Goal: Task Accomplishment & Management: Use online tool/utility

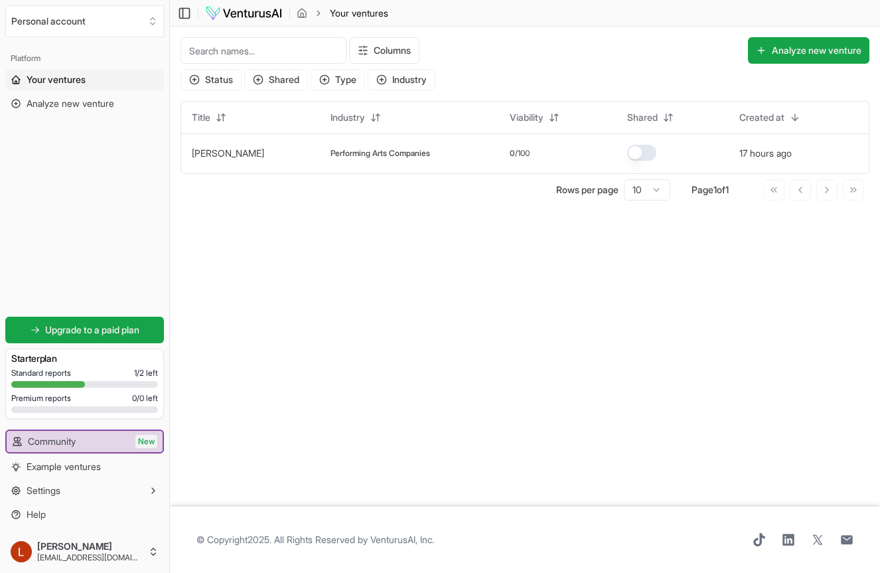
click at [70, 80] on span "Your ventures" at bounding box center [56, 79] width 59 height 13
click at [423, 155] on div "Performing Arts Companies" at bounding box center [410, 153] width 158 height 11
click at [807, 62] on button "Analyze new venture" at bounding box center [808, 50] width 121 height 27
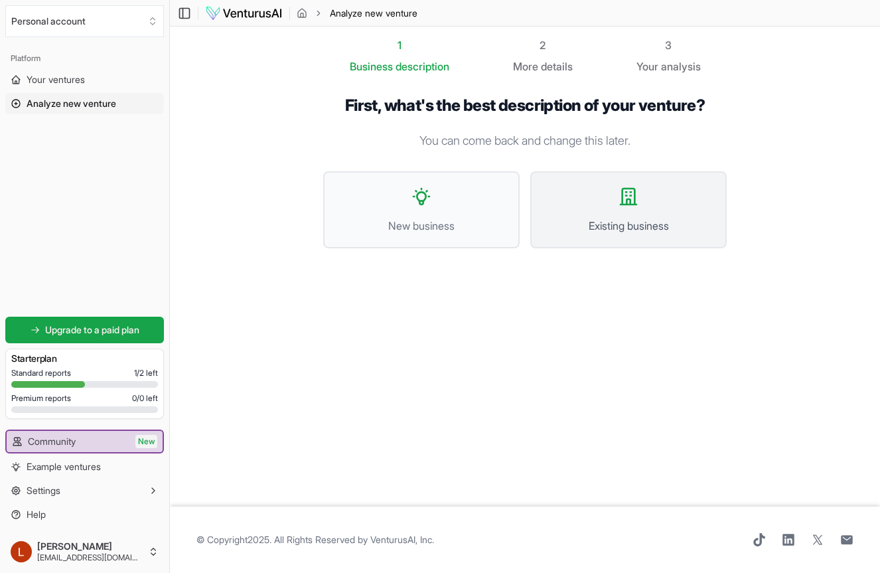
click at [652, 209] on button "Existing business" at bounding box center [628, 209] width 197 height 77
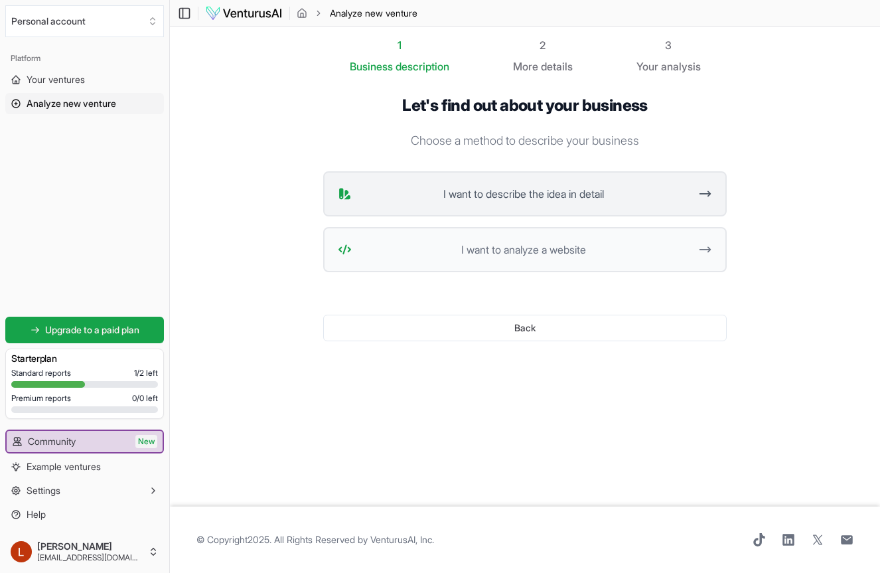
click at [622, 184] on button "I want to describe the idea in detail" at bounding box center [525, 193] width 404 height 45
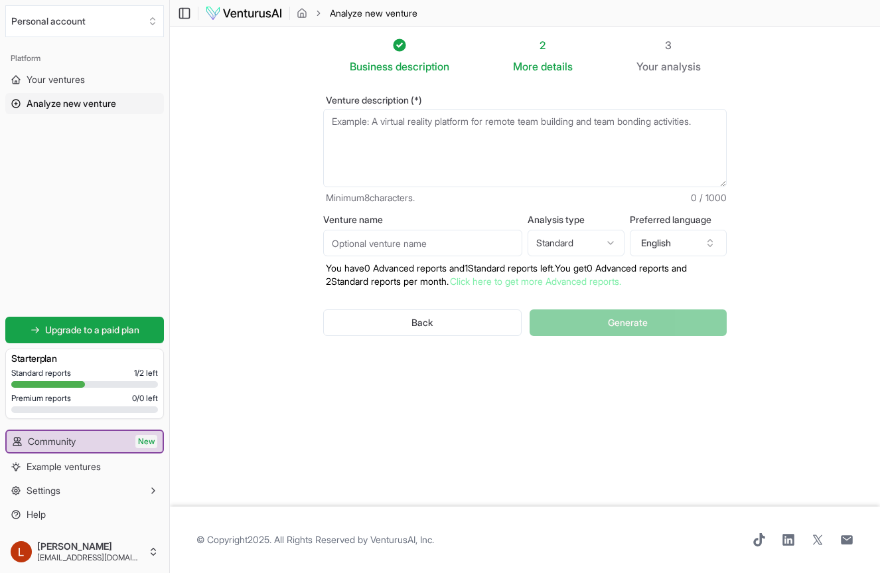
click at [579, 161] on textarea "Venture description (*)" at bounding box center [525, 148] width 404 height 78
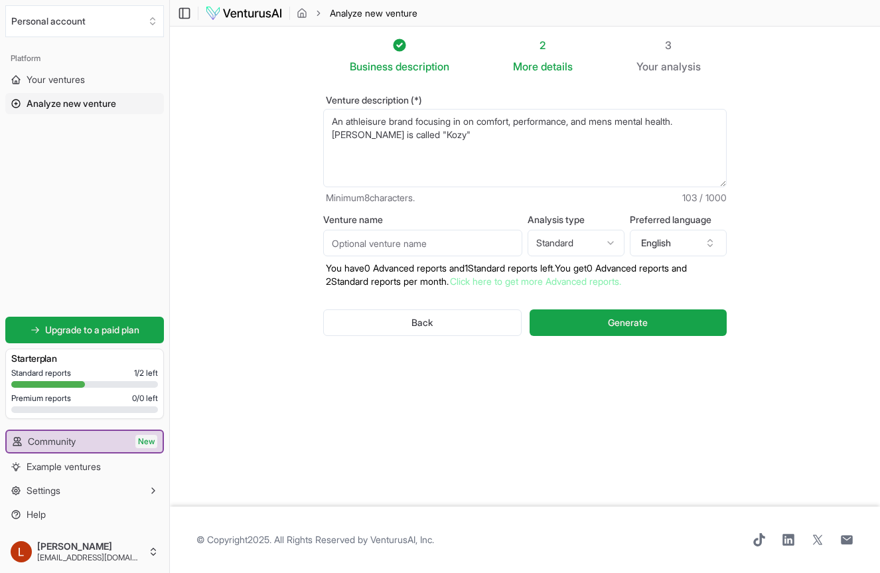
type textarea "An athleisure brand focusing in on comfort, performance, and mens mental health…"
click at [441, 245] on input "Venture name" at bounding box center [422, 243] width 199 height 27
type input "Kozy"
click at [578, 237] on html "We value your privacy We use cookies to enhance your browsing experience, serve…" at bounding box center [440, 286] width 880 height 573
click at [595, 243] on html "We value your privacy We use cookies to enhance your browsing experience, serve…" at bounding box center [440, 286] width 880 height 573
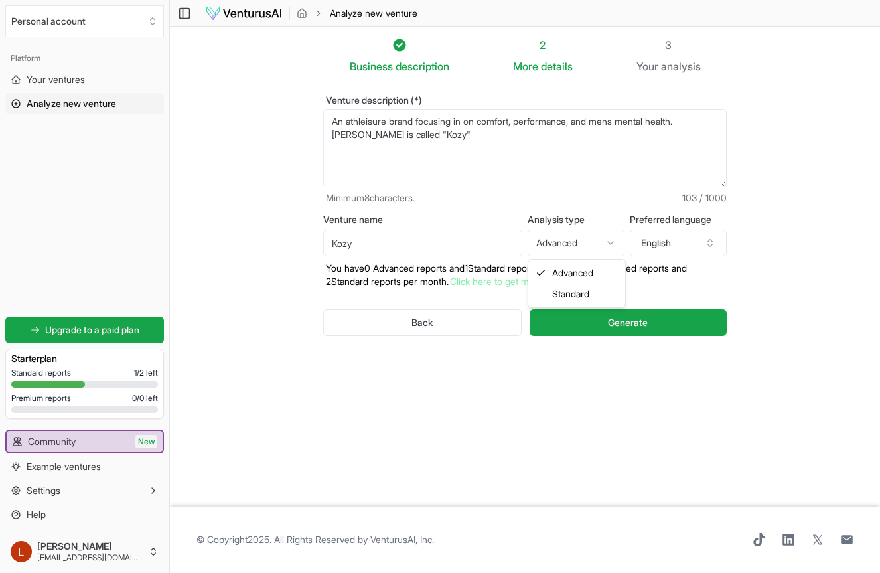
select select "standard"
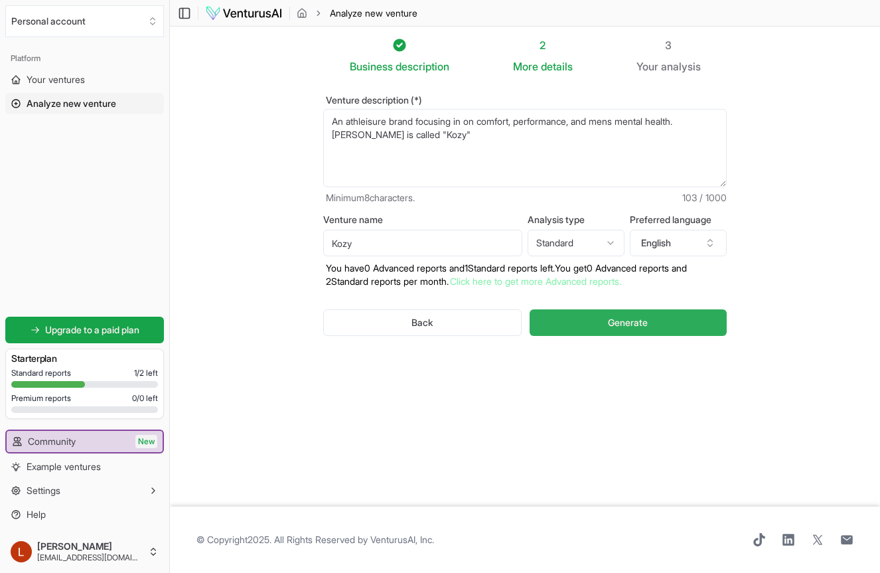
click at [675, 323] on button "Generate" at bounding box center [628, 322] width 197 height 27
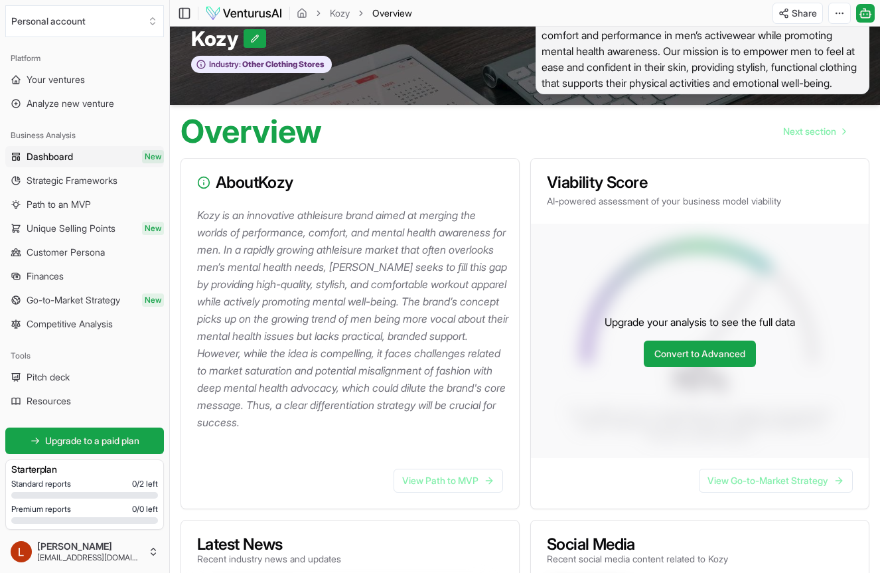
scroll to position [35, 0]
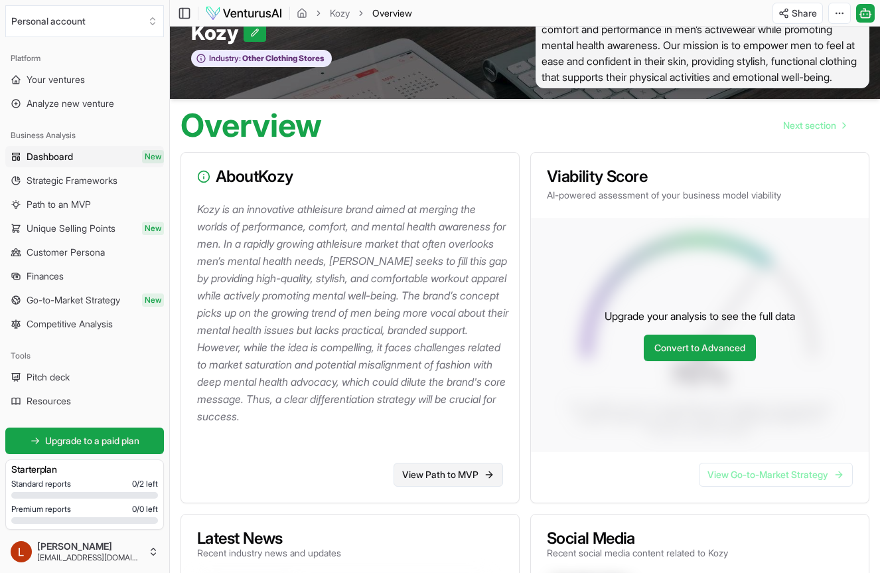
click at [462, 487] on link "View Path to MVP" at bounding box center [449, 475] width 110 height 24
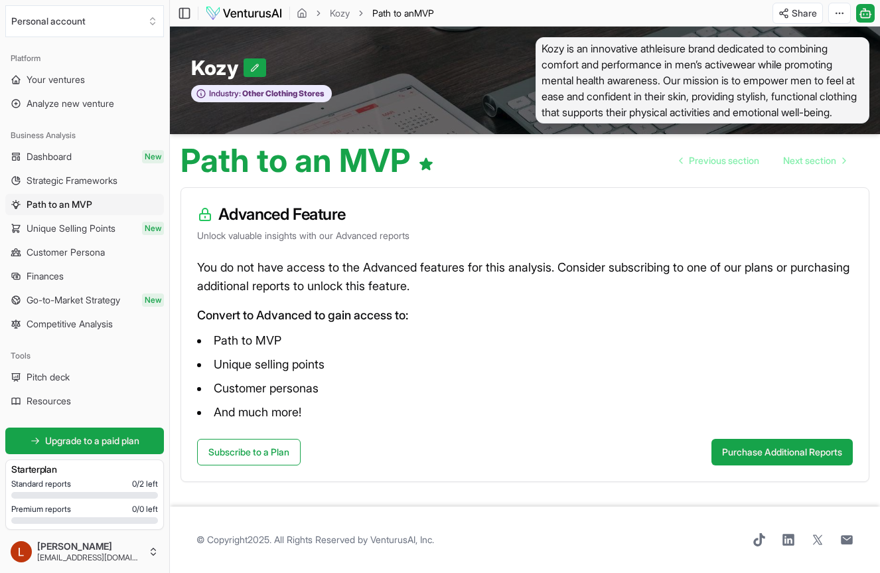
scroll to position [2, 0]
click at [697, 174] on link "Previous section" at bounding box center [719, 160] width 101 height 27
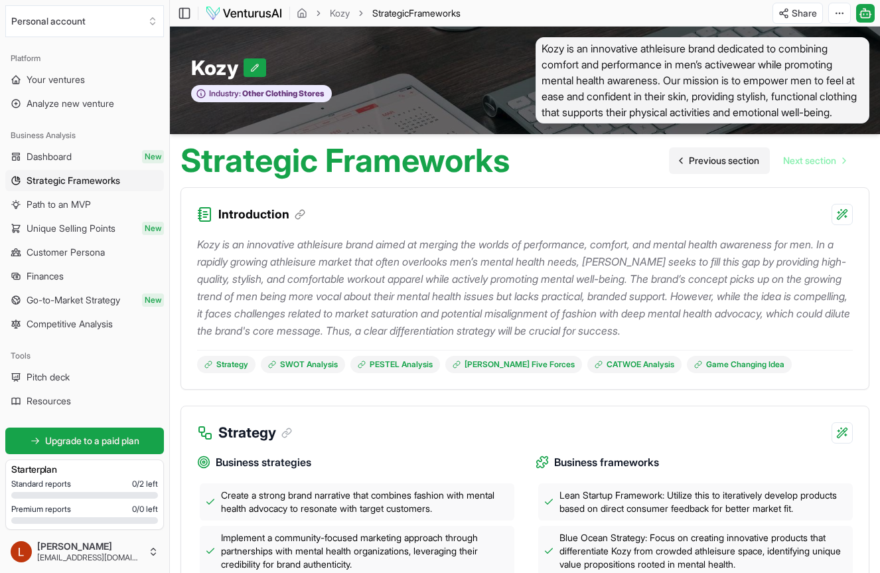
click at [739, 167] on span "Previous section" at bounding box center [724, 160] width 70 height 13
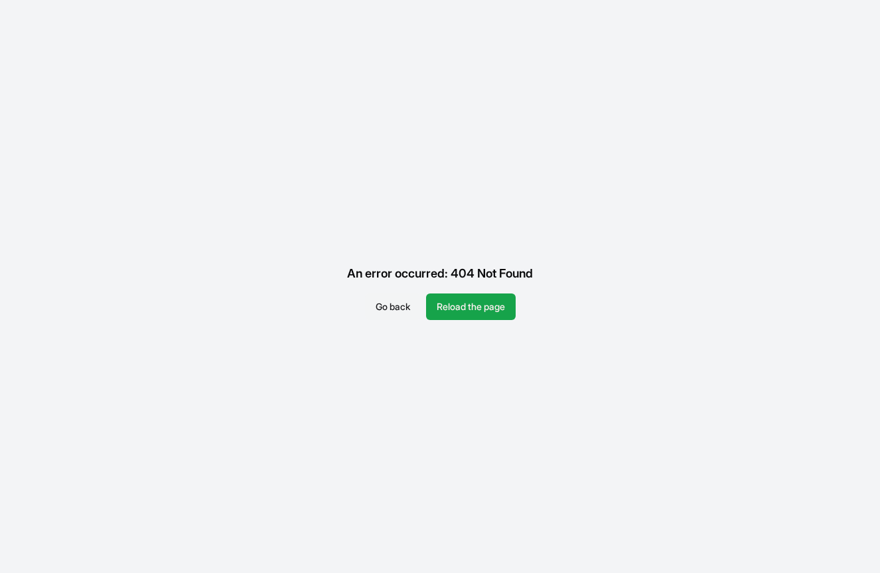
click at [382, 308] on button "Go back" at bounding box center [393, 306] width 56 height 27
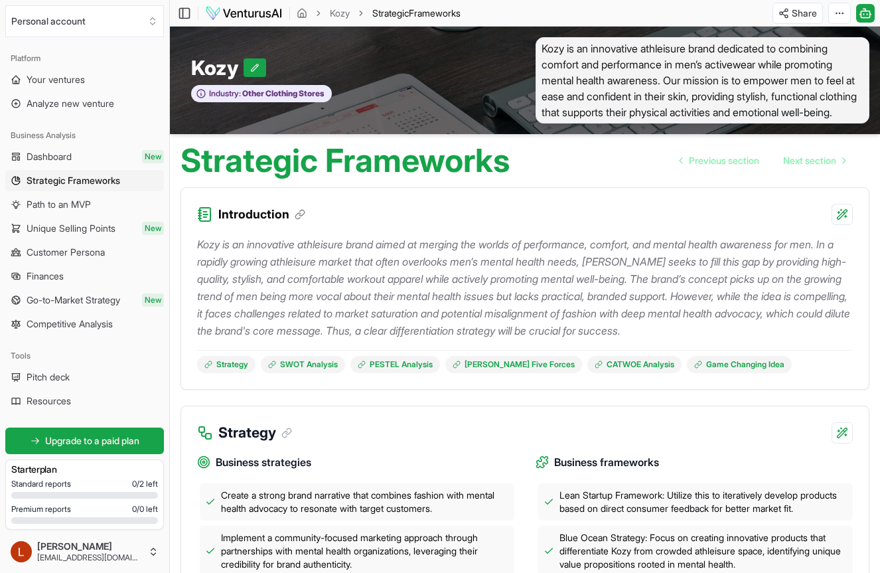
scroll to position [54, 0]
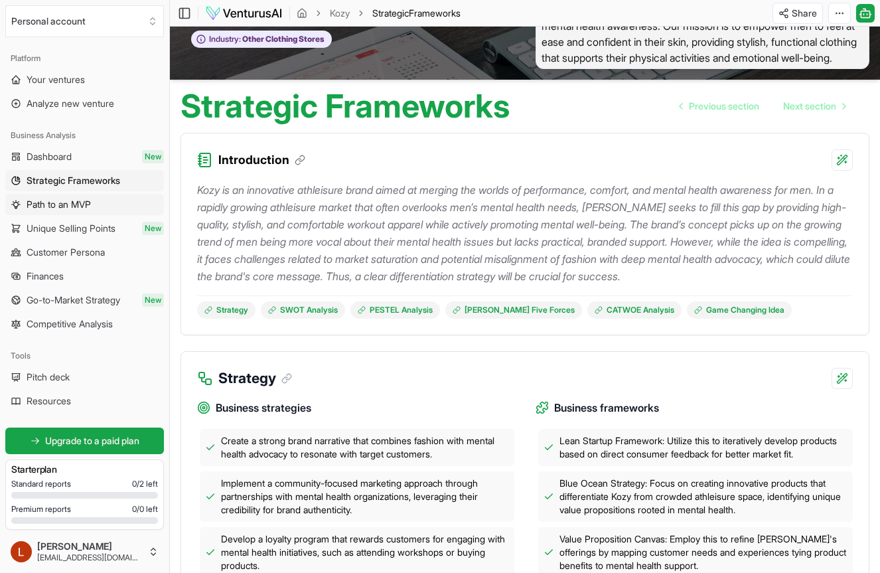
click at [35, 199] on span "Path to an MVP" at bounding box center [59, 204] width 64 height 13
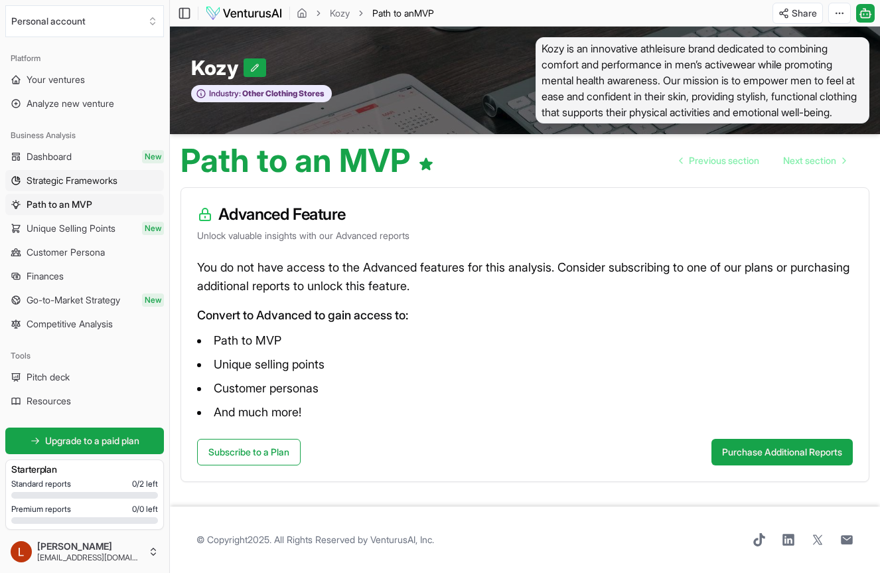
click at [79, 185] on span "Strategic Frameworks" at bounding box center [72, 180] width 91 height 13
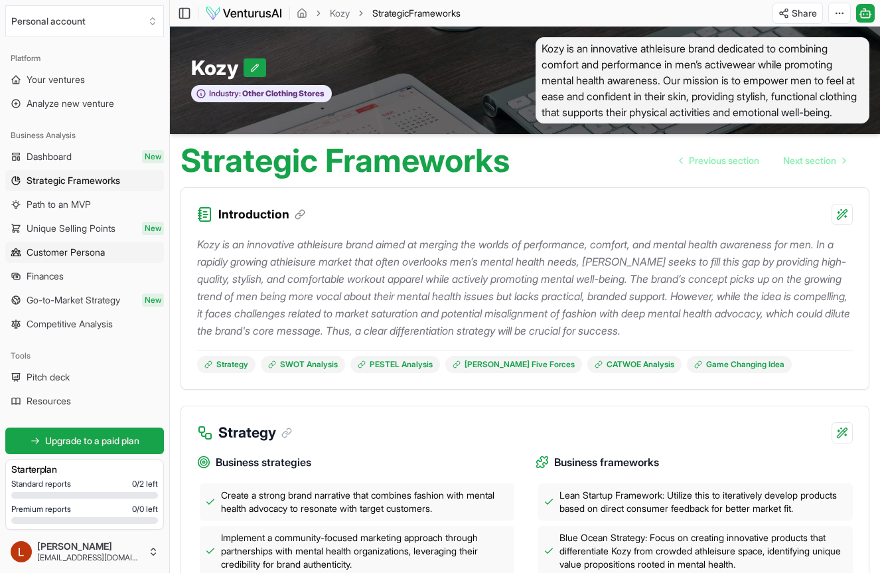
click at [88, 254] on span "Customer Persona" at bounding box center [66, 252] width 78 height 13
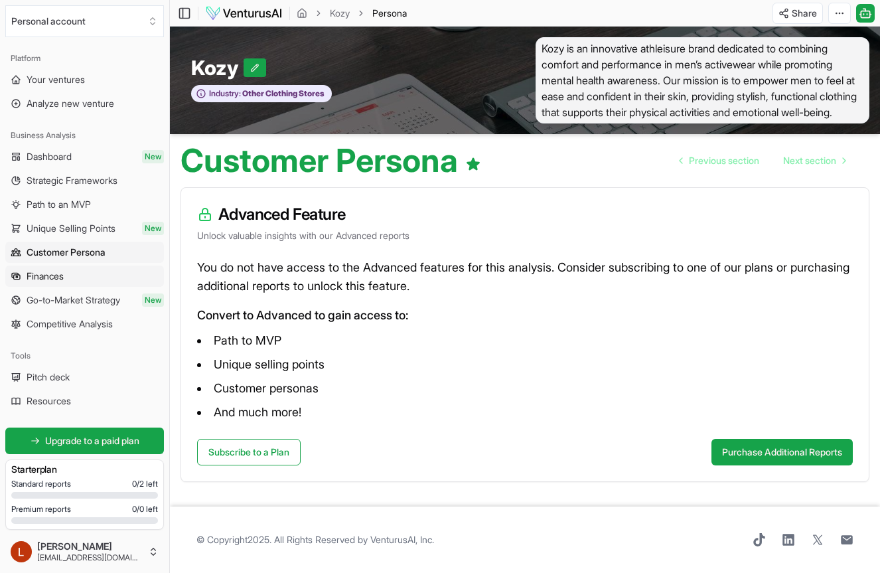
click at [95, 283] on link "Finances" at bounding box center [84, 276] width 159 height 21
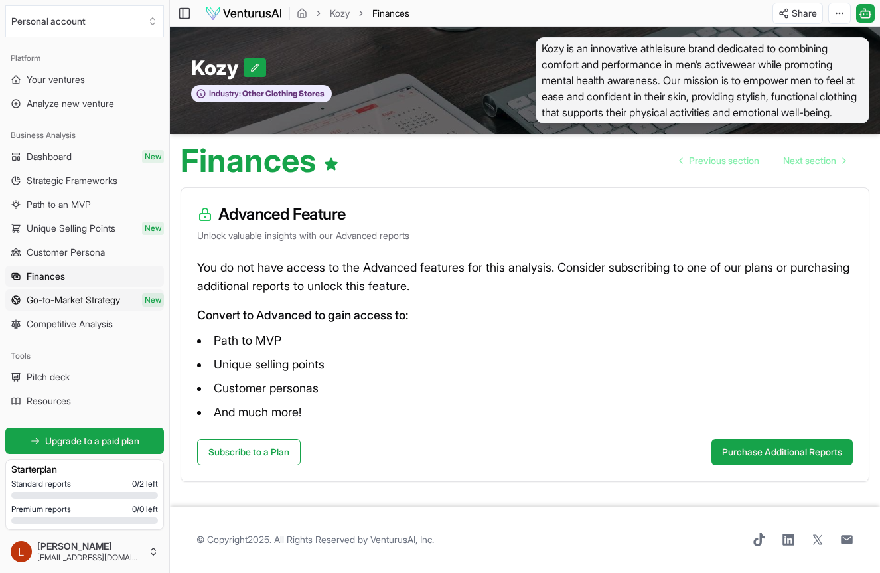
click at [95, 297] on span "Go-to-Market Strategy" at bounding box center [74, 299] width 94 height 13
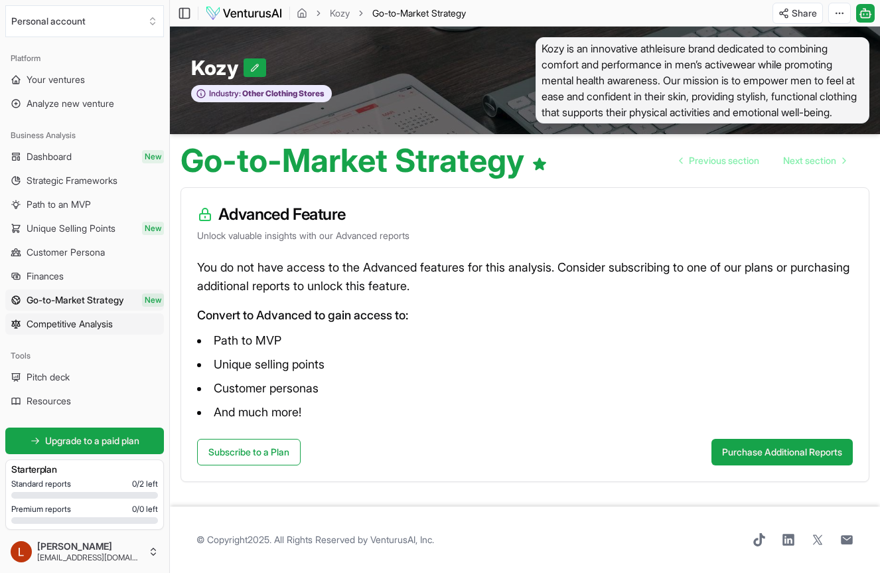
click at [95, 326] on span "Competitive Analysis" at bounding box center [70, 323] width 86 height 13
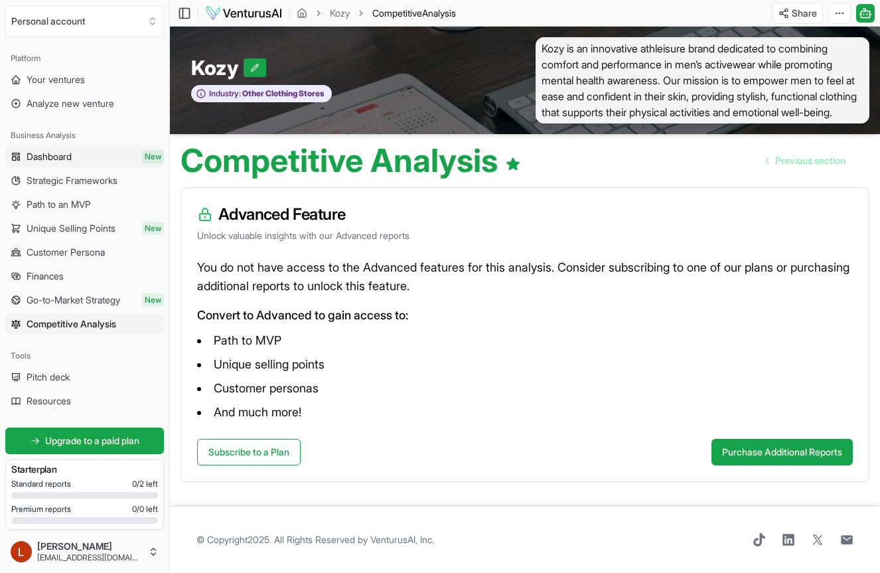
click at [62, 153] on span "Dashboard" at bounding box center [49, 156] width 45 height 13
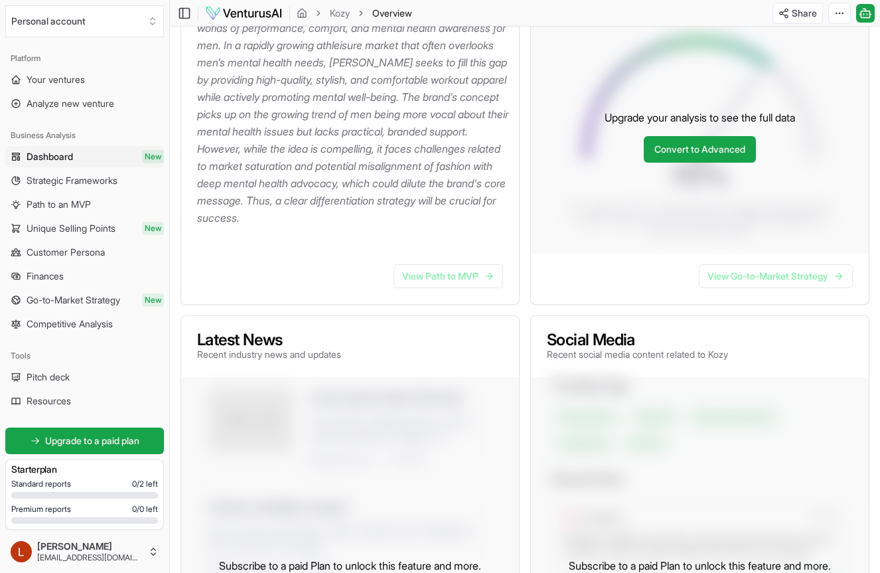
scroll to position [234, 0]
click at [463, 303] on div "View Path to MVP" at bounding box center [350, 278] width 338 height 50
click at [463, 285] on link "View Path to MVP" at bounding box center [449, 276] width 110 height 24
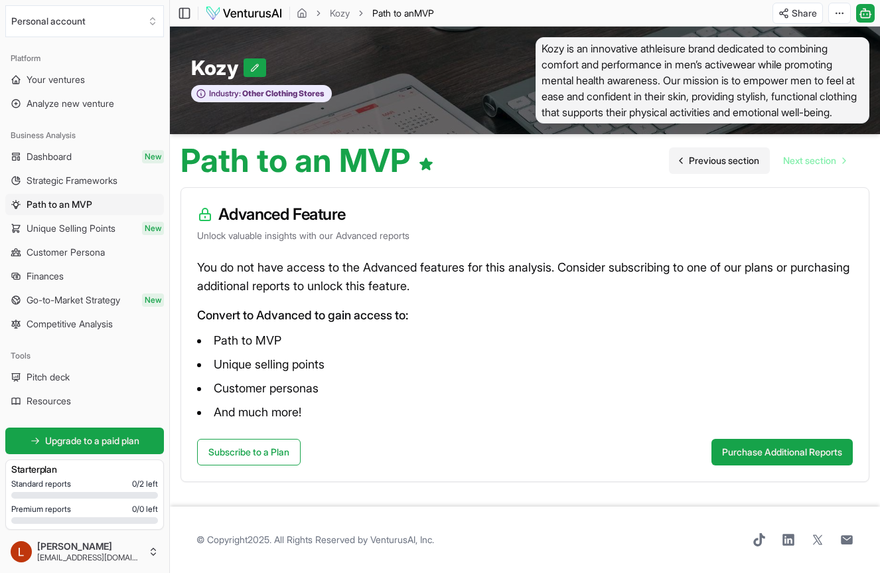
click at [696, 167] on span "Previous section" at bounding box center [724, 160] width 70 height 13
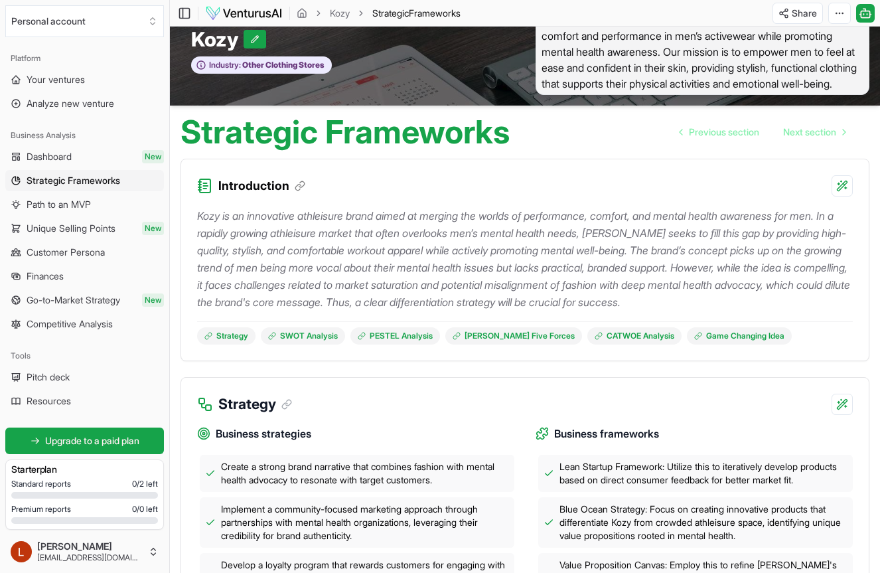
scroll to position [31, 0]
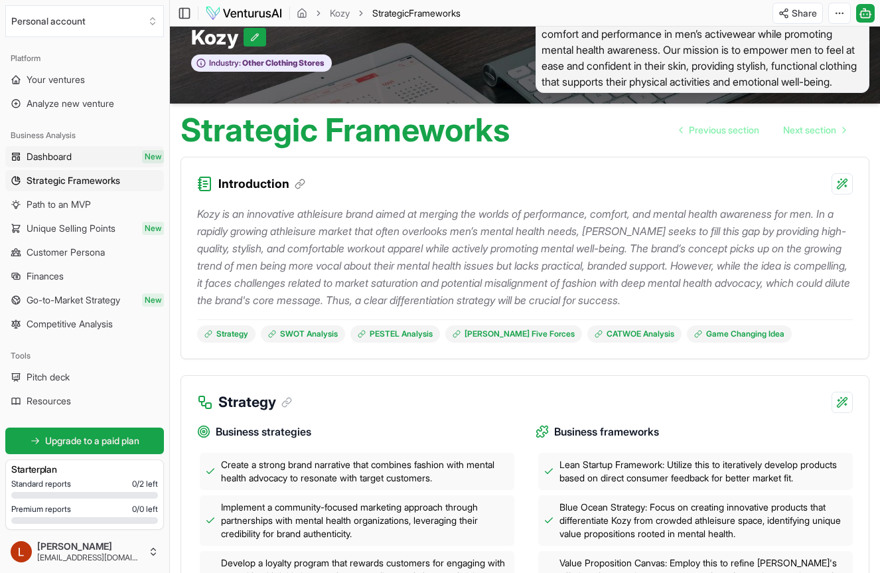
click at [88, 151] on link "Dashboard New" at bounding box center [84, 156] width 159 height 21
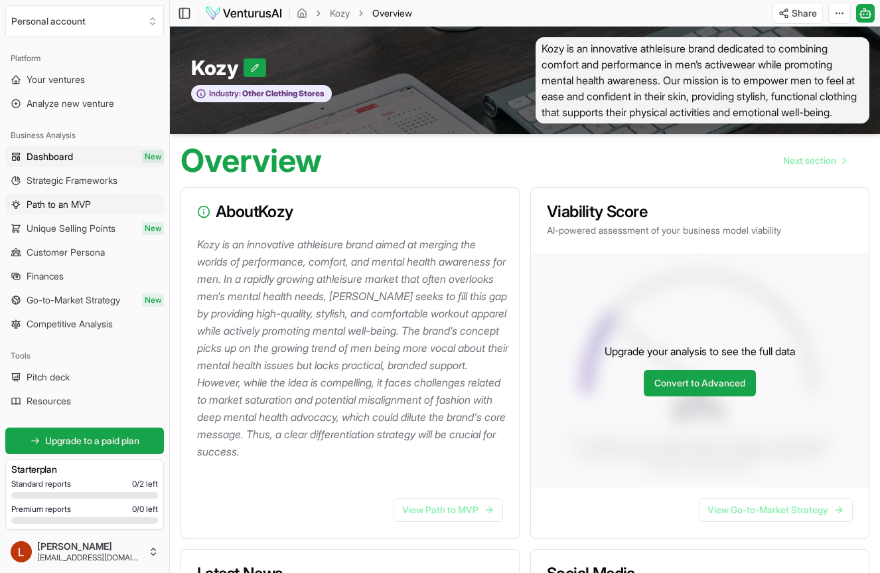
click at [76, 197] on link "Path to an MVP" at bounding box center [84, 204] width 159 height 21
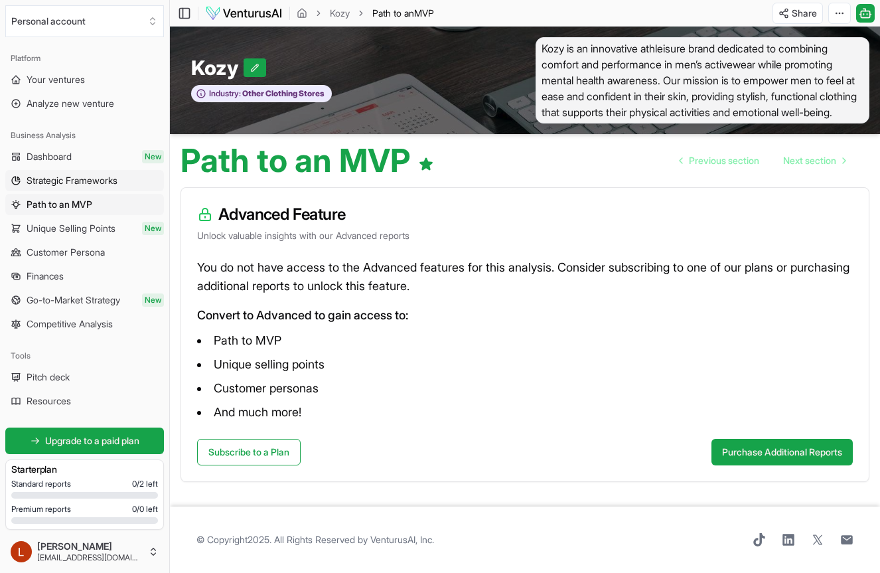
click at [84, 185] on span "Strategic Frameworks" at bounding box center [72, 180] width 91 height 13
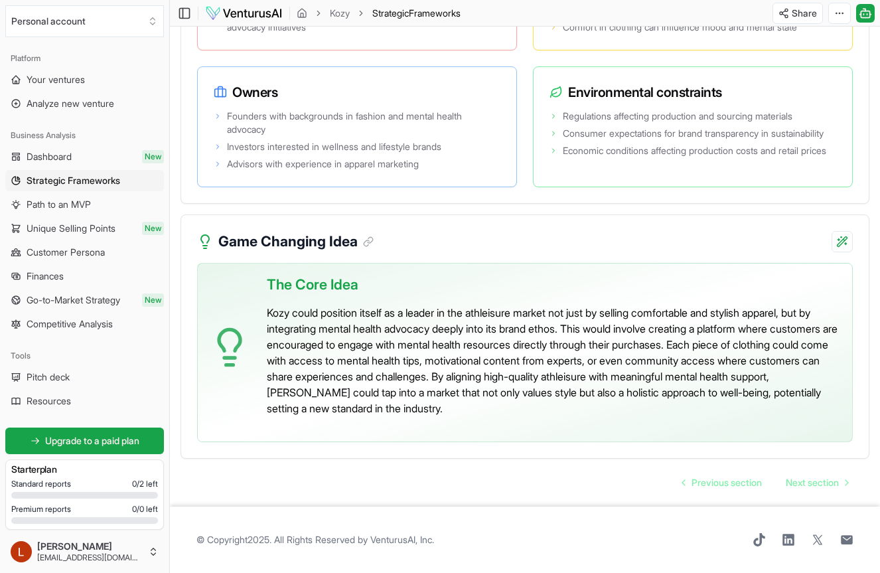
scroll to position [2922, 0]
click at [846, 485] on icon "Go to next page" at bounding box center [847, 482] width 11 height 11
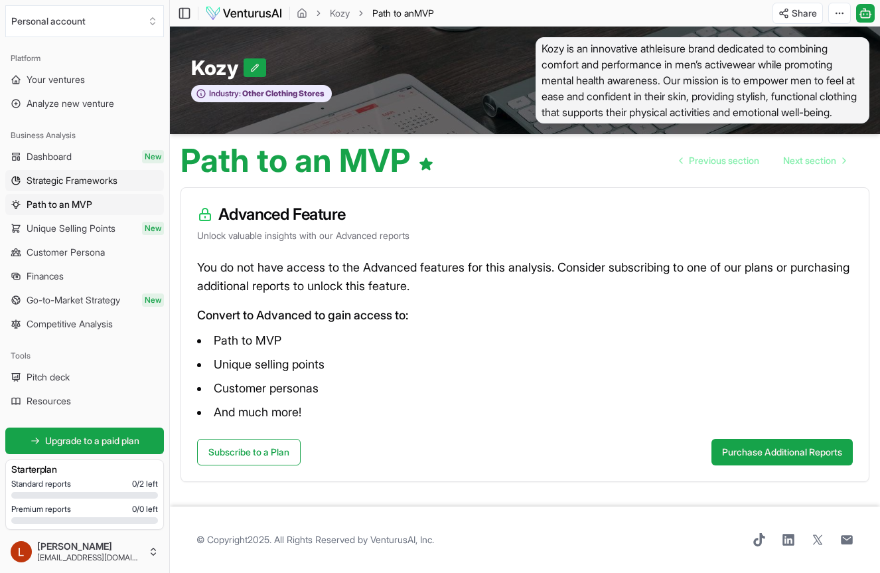
click at [88, 177] on span "Strategic Frameworks" at bounding box center [72, 180] width 91 height 13
